Goal: Navigation & Orientation: Understand site structure

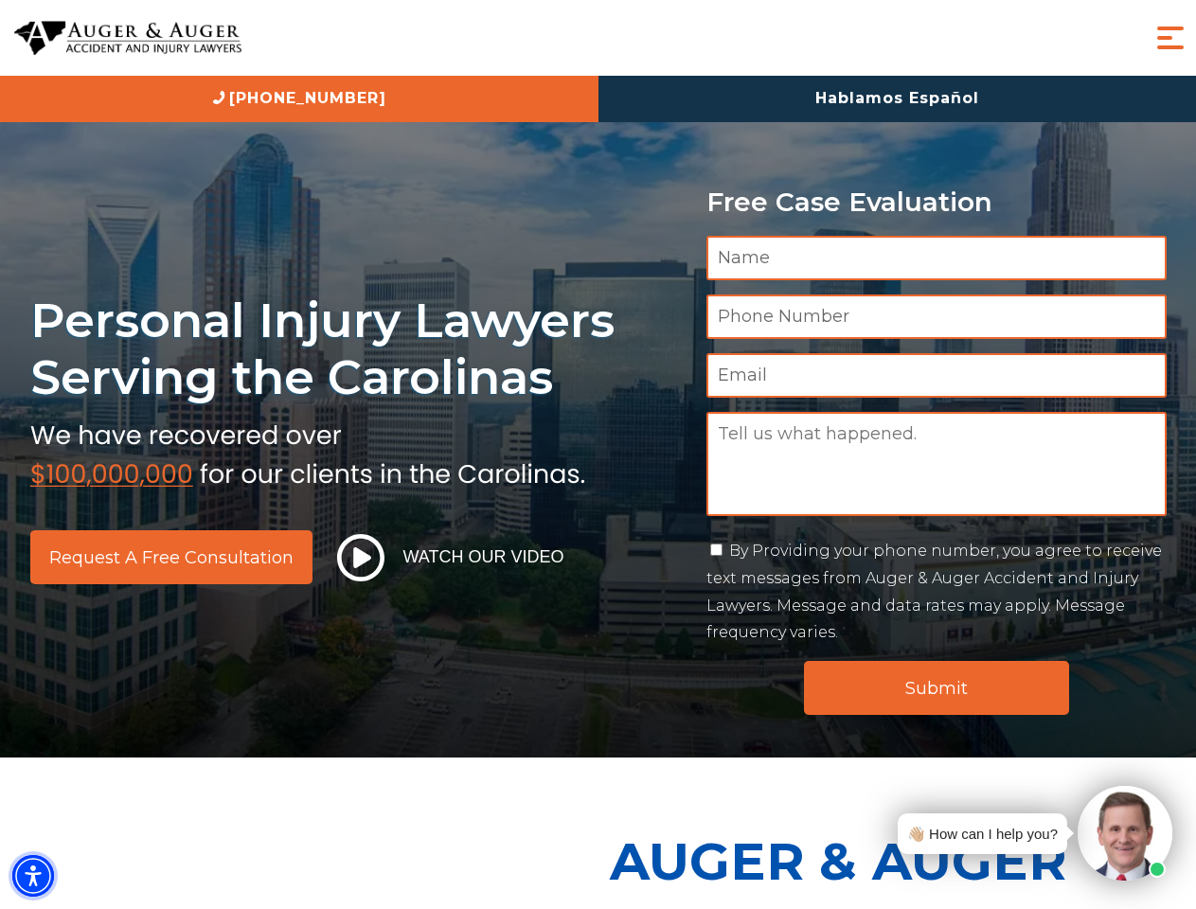
click at [33, 876] on img "Accessibility Menu" at bounding box center [33, 876] width 42 height 42
